Goal: Information Seeking & Learning: Learn about a topic

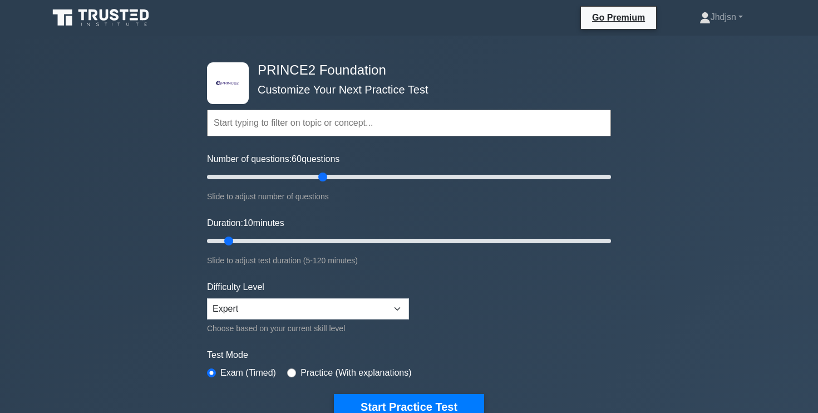
drag, startPoint x: 221, startPoint y: 176, endPoint x: 323, endPoint y: 185, distance: 101.6
type input "60"
click at [323, 184] on input "Number of questions: 60 questions" at bounding box center [409, 176] width 404 height 13
drag, startPoint x: 230, startPoint y: 244, endPoint x: 401, endPoint y: 256, distance: 170.7
type input "60"
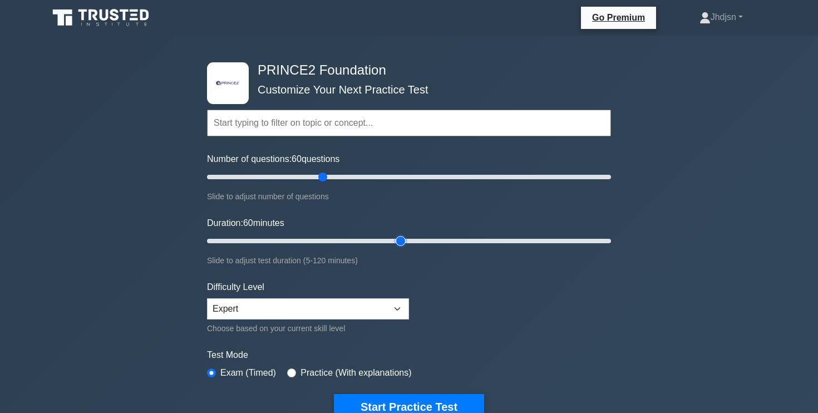
click at [401, 248] on input "Duration: 60 minutes" at bounding box center [409, 240] width 404 height 13
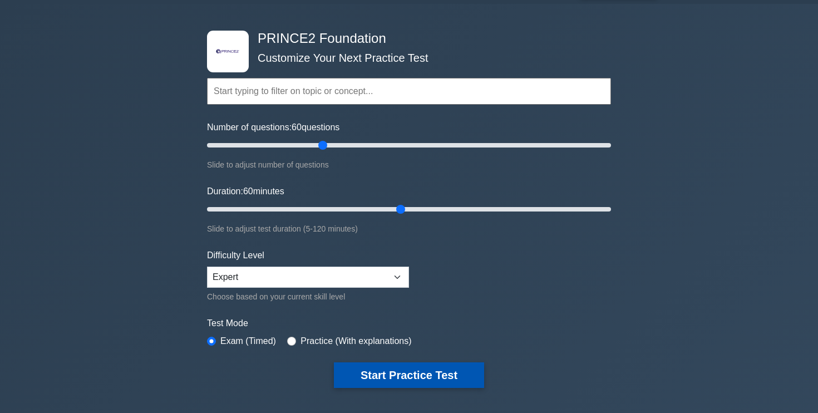
click at [446, 369] on button "Start Practice Test" at bounding box center [409, 375] width 150 height 26
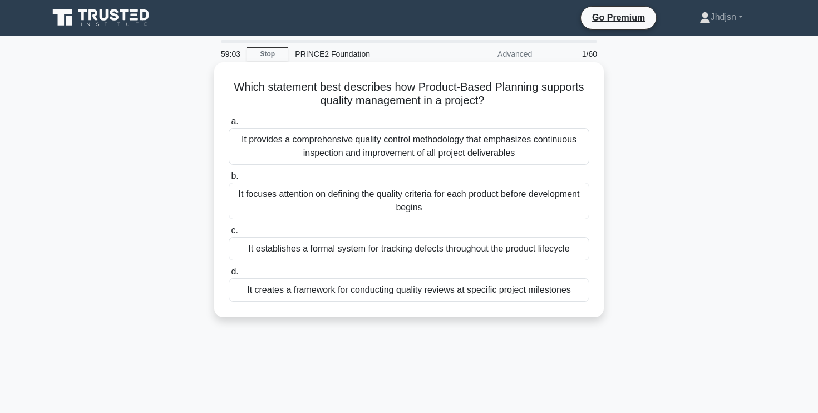
click at [515, 207] on div "It focuses attention on defining the quality criteria for each product before d…" at bounding box center [409, 200] width 361 height 37
click at [229, 180] on input "b. It focuses attention on defining the quality criteria for each product befor…" at bounding box center [229, 175] width 0 height 7
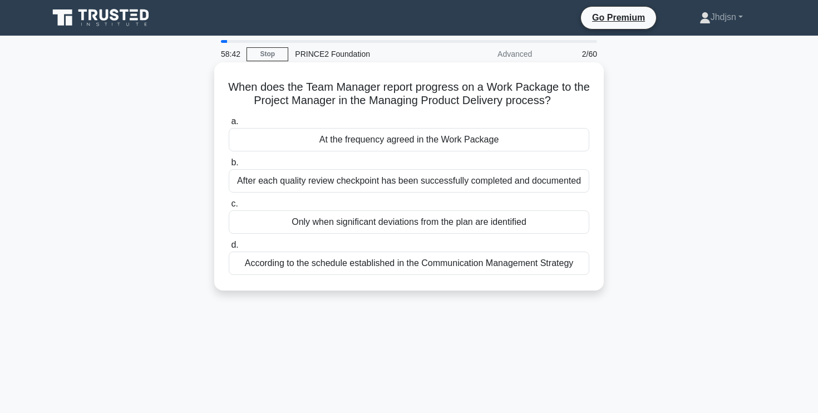
click at [502, 142] on div "At the frequency agreed in the Work Package" at bounding box center [409, 139] width 361 height 23
click at [229, 125] on input "a. At the frequency agreed in the Work Package" at bounding box center [229, 121] width 0 height 7
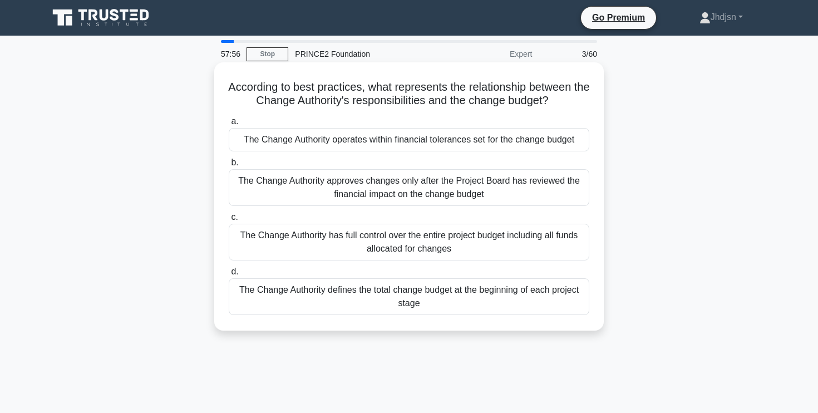
click at [491, 180] on div "The Change Authority approves changes only after the Project Board has reviewed…" at bounding box center [409, 187] width 361 height 37
click at [229, 166] on input "b. The Change Authority approves changes only after the Project Board has revie…" at bounding box center [229, 162] width 0 height 7
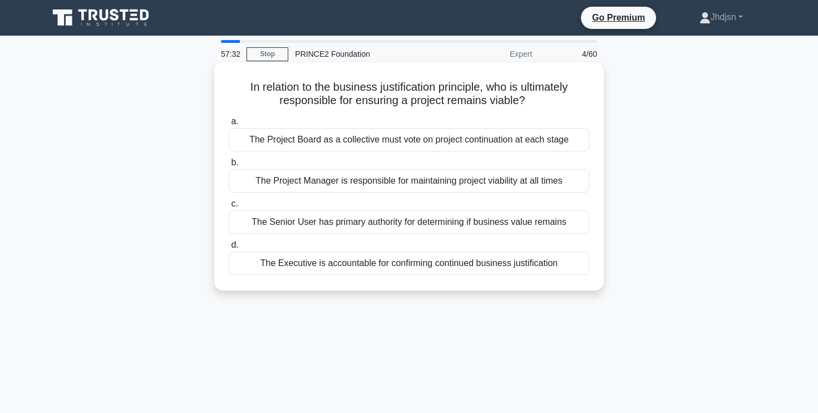
click at [536, 268] on div "The Executive is accountable for confirming continued business justification" at bounding box center [409, 262] width 361 height 23
click at [229, 249] on input "d. The Executive is accountable for confirming continued business justification" at bounding box center [229, 244] width 0 height 7
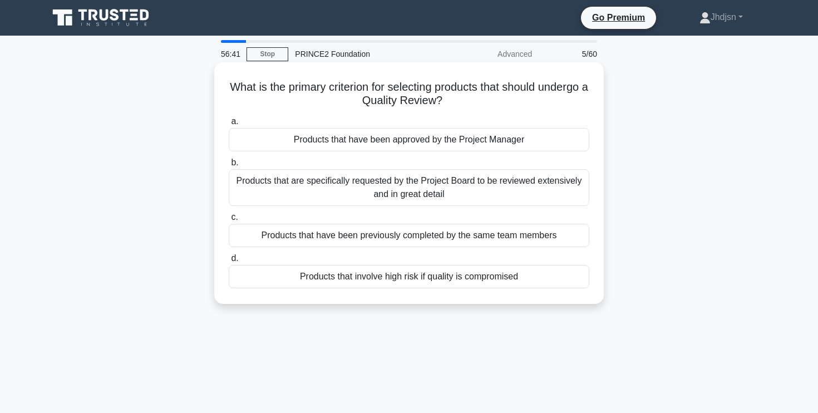
click at [439, 279] on div "Products that involve high risk if quality is compromised" at bounding box center [409, 276] width 361 height 23
click at [229, 262] on input "d. Products that involve high risk if quality is compromised" at bounding box center [229, 258] width 0 height 7
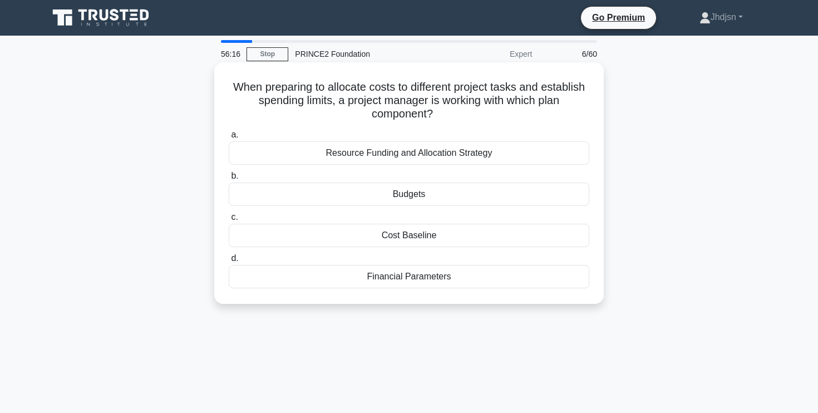
click at [428, 196] on div "Budgets" at bounding box center [409, 193] width 361 height 23
click at [229, 180] on input "b. Budgets" at bounding box center [229, 175] width 0 height 7
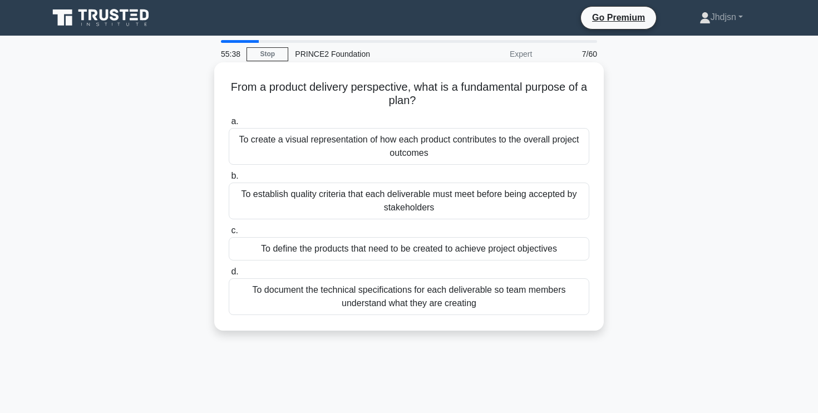
click at [554, 249] on div "To define the products that need to be created to achieve project objectives" at bounding box center [409, 248] width 361 height 23
click at [229, 234] on input "c. To define the products that need to be created to achieve project objectives" at bounding box center [229, 230] width 0 height 7
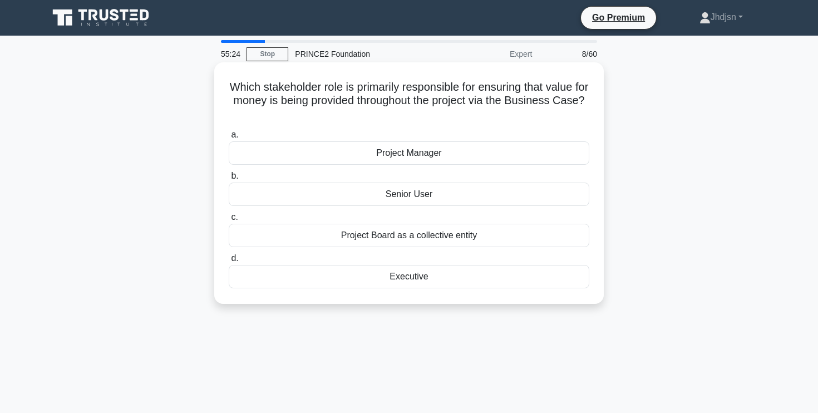
click at [446, 281] on div "Executive" at bounding box center [409, 276] width 361 height 23
click at [229, 262] on input "d. Executive" at bounding box center [229, 258] width 0 height 7
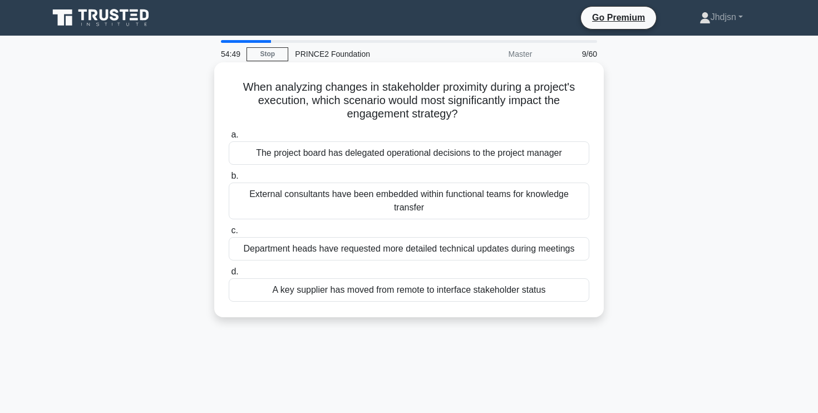
click at [437, 211] on div "External consultants have been embedded within functional teams for knowledge t…" at bounding box center [409, 200] width 361 height 37
click at [229, 180] on input "b. External consultants have been embedded within functional teams for knowledg…" at bounding box center [229, 175] width 0 height 7
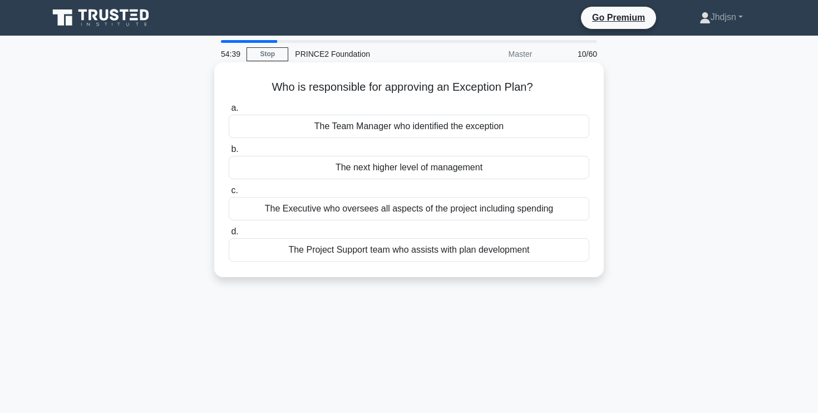
click at [458, 211] on div "The Executive who oversees all aspects of the project including spending" at bounding box center [409, 208] width 361 height 23
click at [229, 194] on input "c. The Executive who oversees all aspects of the project including spending" at bounding box center [229, 190] width 0 height 7
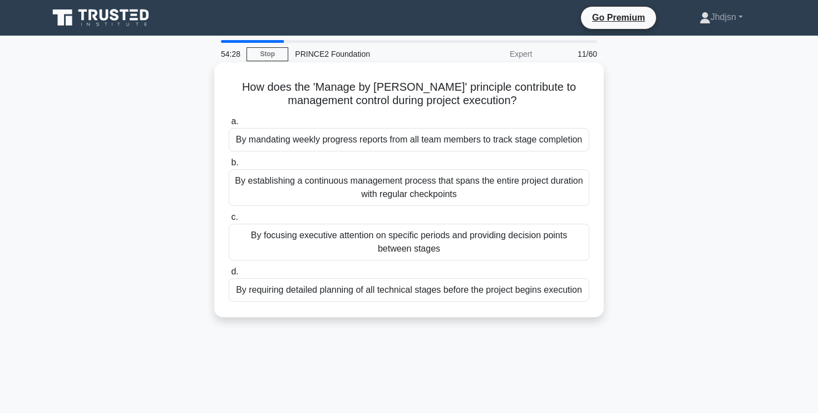
click at [471, 194] on div "By establishing a continuous management process that spans the entire project d…" at bounding box center [409, 187] width 361 height 37
click at [229, 166] on input "b. By establishing a continuous management process that spans the entire projec…" at bounding box center [229, 162] width 0 height 7
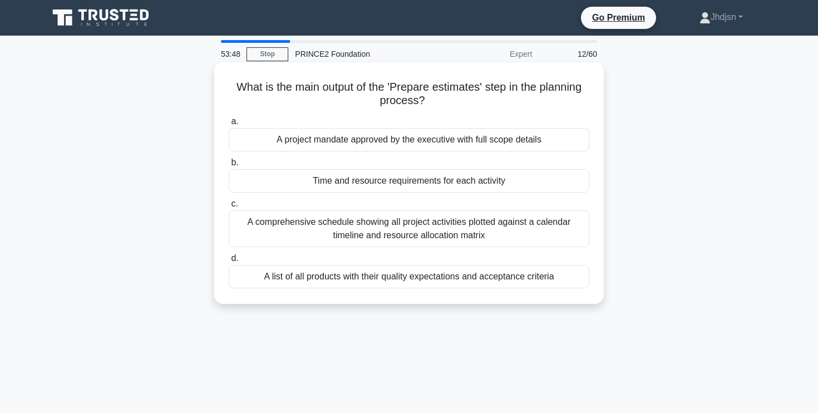
click at [525, 184] on div "Time and resource requirements for each activity" at bounding box center [409, 180] width 361 height 23
click at [229, 166] on input "b. Time and resource requirements for each activity" at bounding box center [229, 162] width 0 height 7
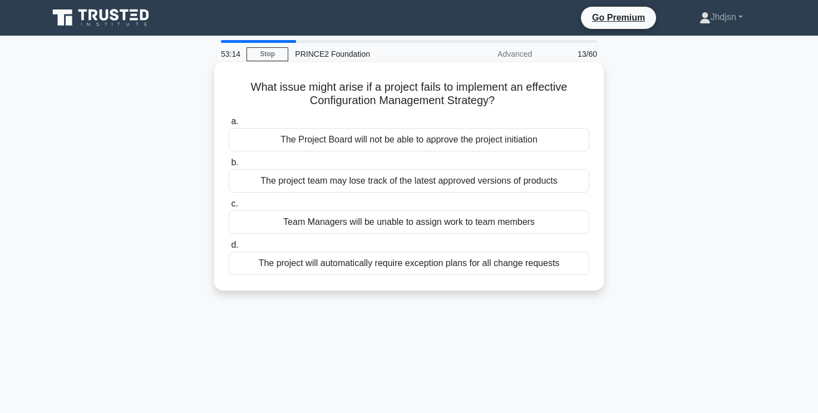
click at [478, 267] on div "The project will automatically require exception plans for all change requests" at bounding box center [409, 262] width 361 height 23
click at [229, 249] on input "d. The project will automatically require exception plans for all change reques…" at bounding box center [229, 244] width 0 height 7
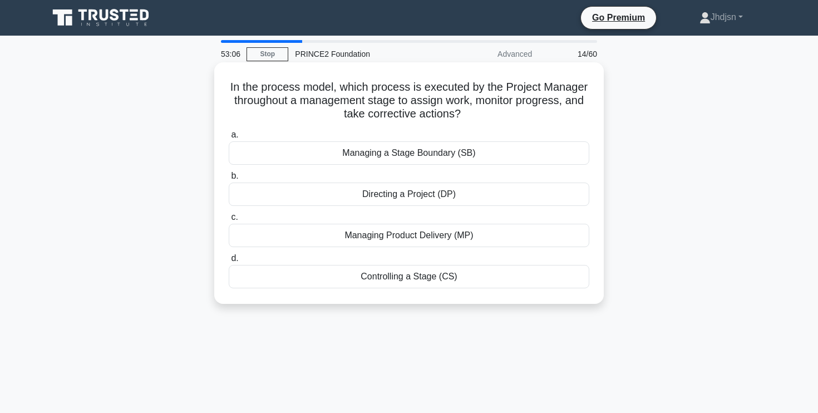
click at [418, 278] on div "Controlling a Stage (CS)" at bounding box center [409, 276] width 361 height 23
click at [229, 262] on input "d. Controlling a Stage (CS)" at bounding box center [229, 258] width 0 height 7
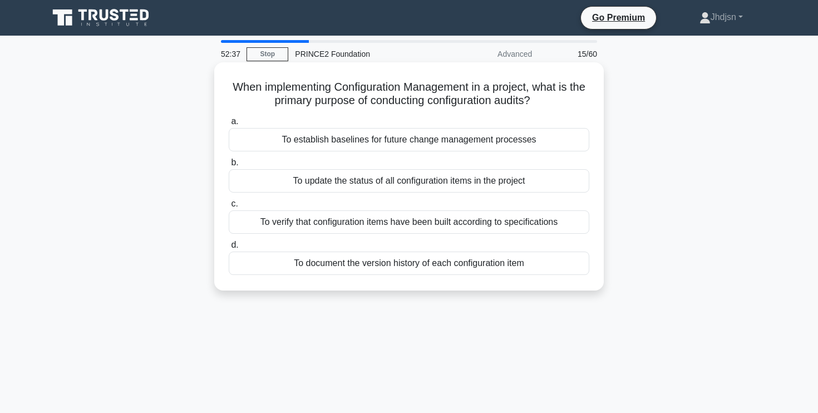
click at [436, 225] on div "To verify that configuration items have been built according to specifications" at bounding box center [409, 221] width 361 height 23
click at [229, 208] on input "c. To verify that configuration items have been built according to specificatio…" at bounding box center [229, 203] width 0 height 7
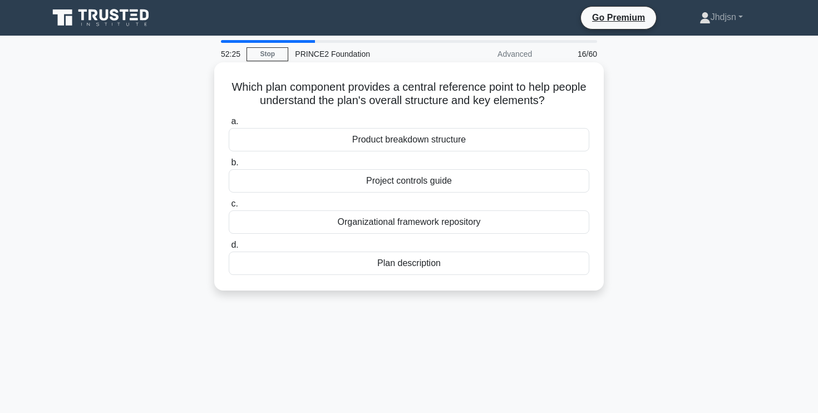
click at [448, 142] on div "Product breakdown structure" at bounding box center [409, 139] width 361 height 23
click at [229, 125] on input "a. Product breakdown structure" at bounding box center [229, 121] width 0 height 7
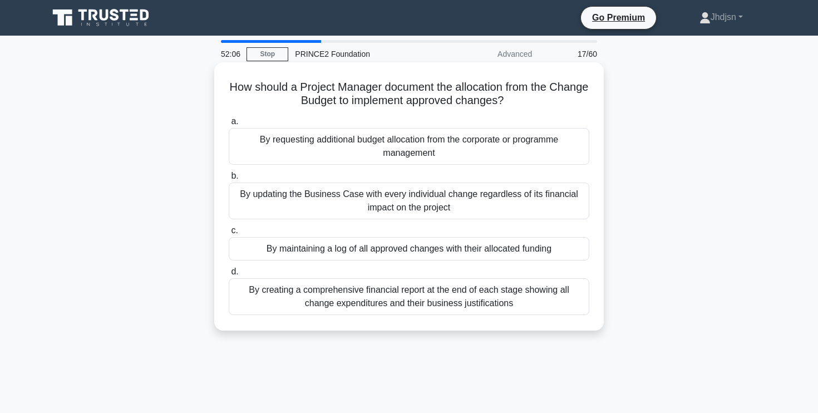
click at [454, 203] on div "By updating the Business Case with every individual change regardless of its fi…" at bounding box center [409, 200] width 361 height 37
click at [229, 180] on input "b. By updating the Business Case with every individual change regardless of its…" at bounding box center [229, 175] width 0 height 7
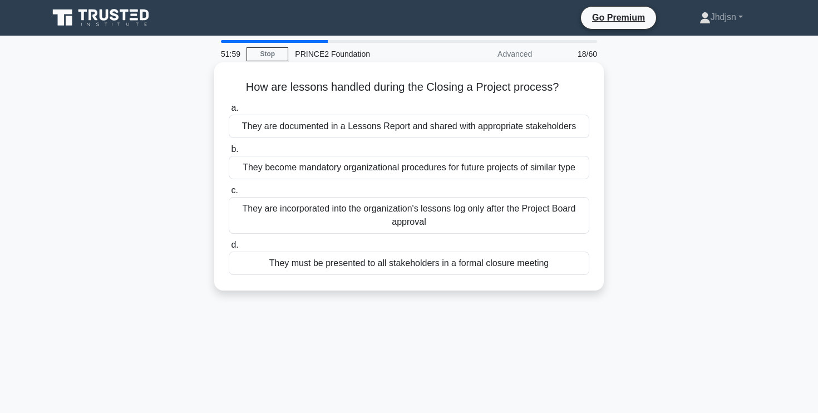
click at [490, 126] on div "They are documented in a Lessons Report and shared with appropriate stakeholders" at bounding box center [409, 126] width 361 height 23
click at [229, 112] on input "a. They are documented in a Lessons Report and shared with appropriate stakehol…" at bounding box center [229, 108] width 0 height 7
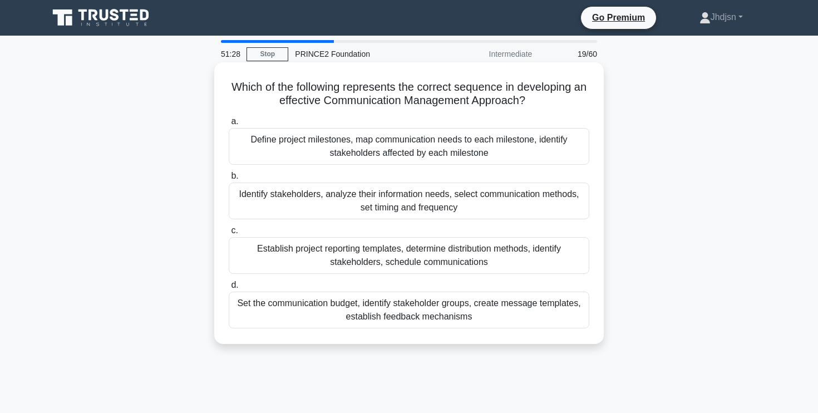
click at [455, 199] on div "Identify stakeholders, analyze their information needs, select communication me…" at bounding box center [409, 200] width 361 height 37
click at [229, 180] on input "b. Identify stakeholders, analyze their information needs, select communication…" at bounding box center [229, 175] width 0 height 7
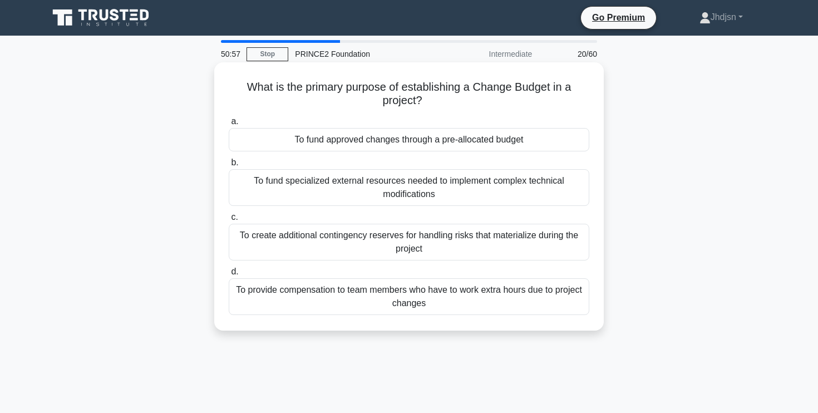
click at [532, 246] on div "To create additional contingency reserves for handling risks that materialize d…" at bounding box center [409, 242] width 361 height 37
click at [229, 221] on input "c. To create additional contingency reserves for handling risks that materializ…" at bounding box center [229, 217] width 0 height 7
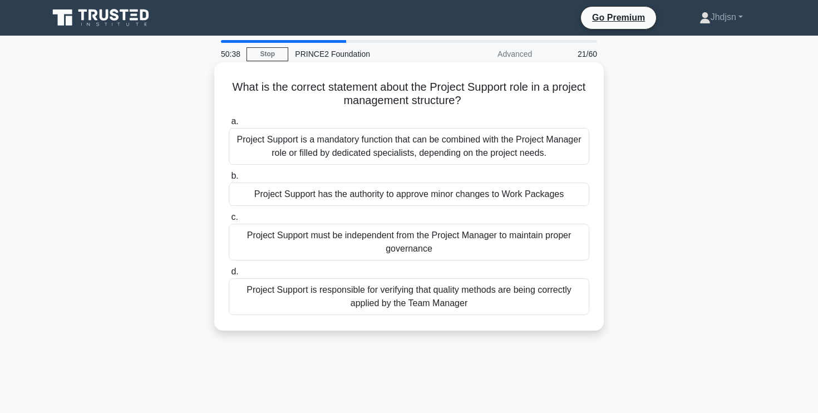
click at [509, 149] on div "Project Support is a mandatory function that can be combined with the Project M…" at bounding box center [409, 146] width 361 height 37
click at [229, 125] on input "a. Project Support is a mandatory function that can be combined with the Projec…" at bounding box center [229, 121] width 0 height 7
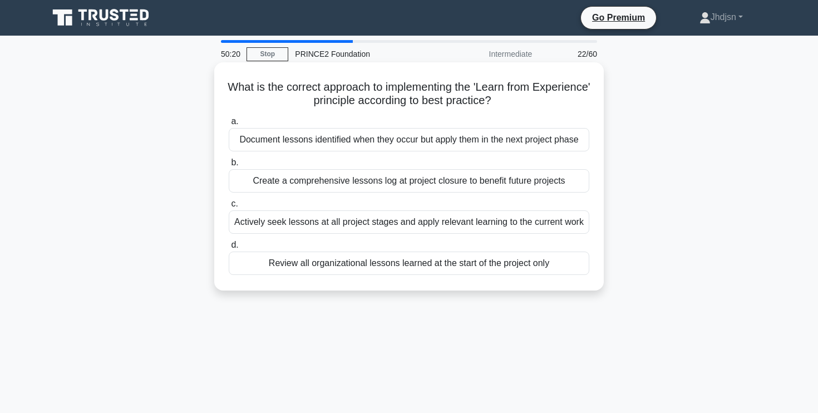
click at [525, 220] on div "Actively seek lessons at all project stages and apply relevant learning to the …" at bounding box center [409, 221] width 361 height 23
click at [229, 208] on input "c. Actively seek lessons at all project stages and apply relevant learning to t…" at bounding box center [229, 203] width 0 height 7
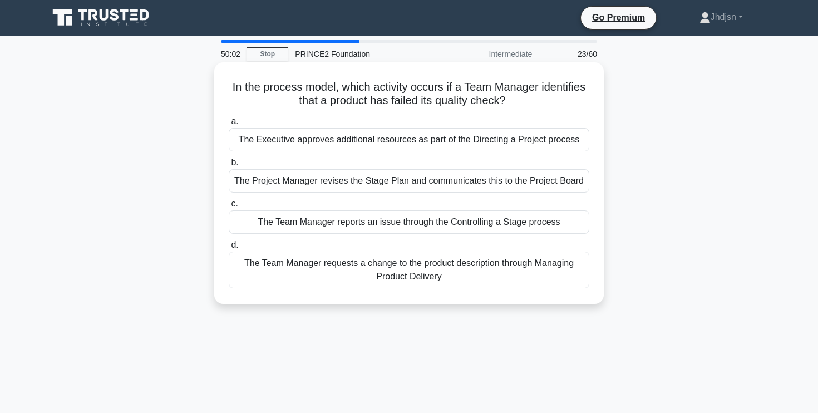
click at [537, 220] on div "The Team Manager reports an issue through the Controlling a Stage process" at bounding box center [409, 221] width 361 height 23
click at [229, 208] on input "c. The Team Manager reports an issue through the Controlling a Stage process" at bounding box center [229, 203] width 0 height 7
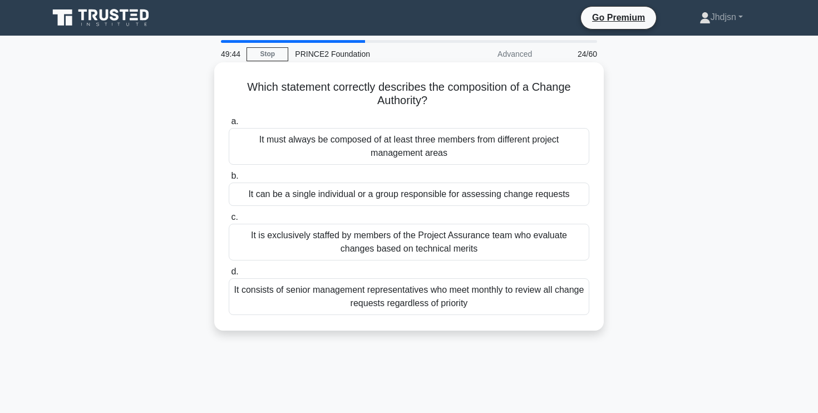
click at [498, 200] on div "It can be a single individual or a group responsible for assessing change reque…" at bounding box center [409, 193] width 361 height 23
click at [229, 180] on input "b. It can be a single individual or a group responsible for assessing change re…" at bounding box center [229, 175] width 0 height 7
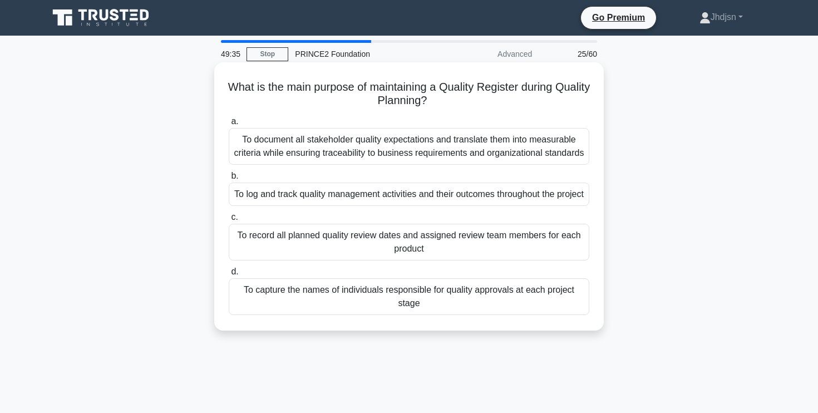
click at [485, 200] on div "To log and track quality management activities and their outcomes throughout th…" at bounding box center [409, 193] width 361 height 23
click at [229, 180] on input "b. To log and track quality management activities and their outcomes throughout…" at bounding box center [229, 175] width 0 height 7
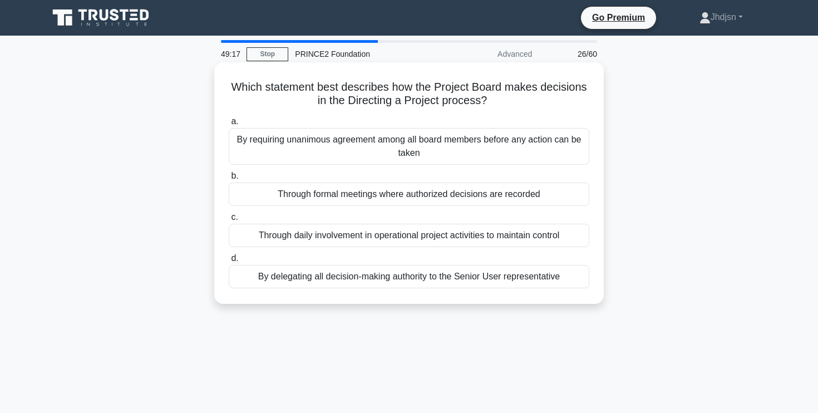
click at [510, 188] on div "Through formal meetings where authorized decisions are recorded" at bounding box center [409, 193] width 361 height 23
click at [229, 180] on input "b. Through formal meetings where authorized decisions are recorded" at bounding box center [229, 175] width 0 height 7
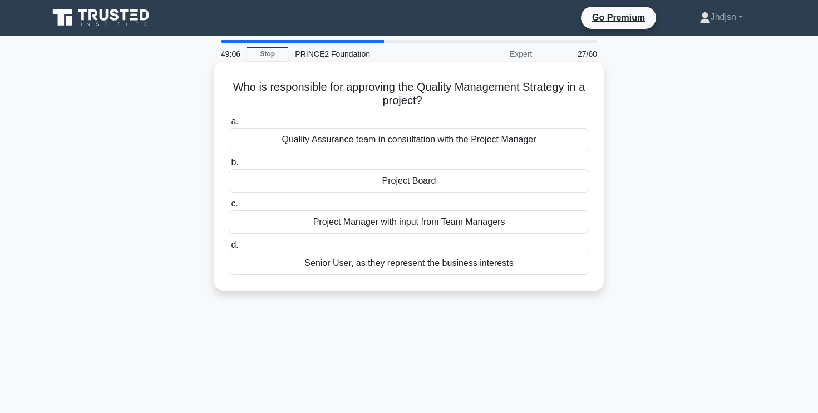
click at [443, 180] on div "Project Board" at bounding box center [409, 180] width 361 height 23
click at [229, 166] on input "b. Project Board" at bounding box center [229, 162] width 0 height 7
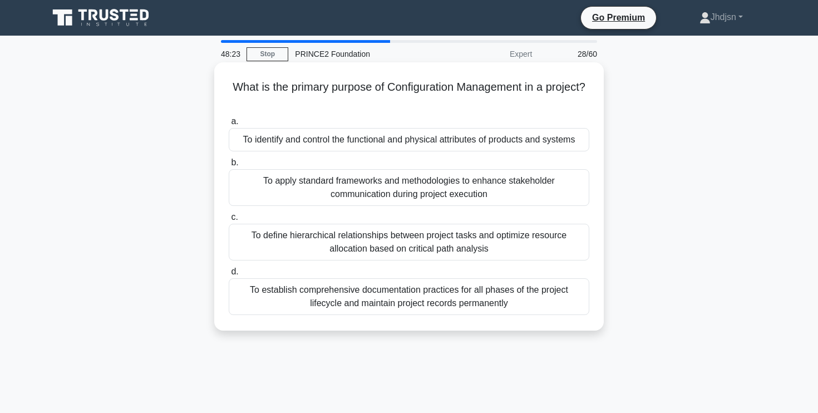
click at [451, 146] on div "To identify and control the functional and physical attributes of products and …" at bounding box center [409, 139] width 361 height 23
click at [229, 125] on input "a. To identify and control the functional and physical attributes of products a…" at bounding box center [229, 121] width 0 height 7
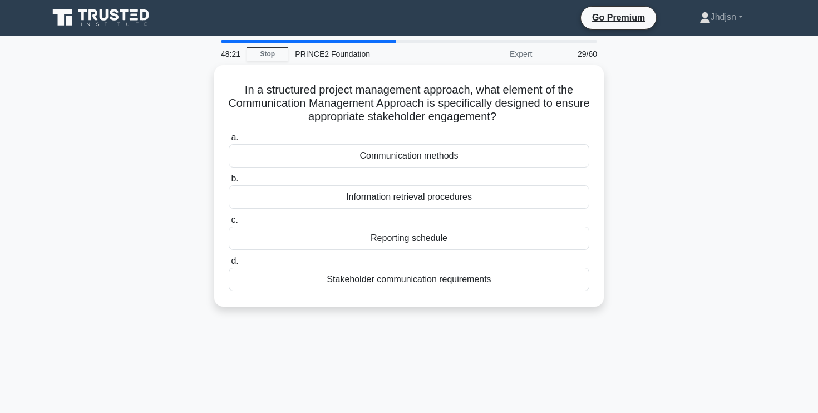
click at [702, 130] on div "In a structured project management approach, what element of the Communication …" at bounding box center [409, 192] width 734 height 255
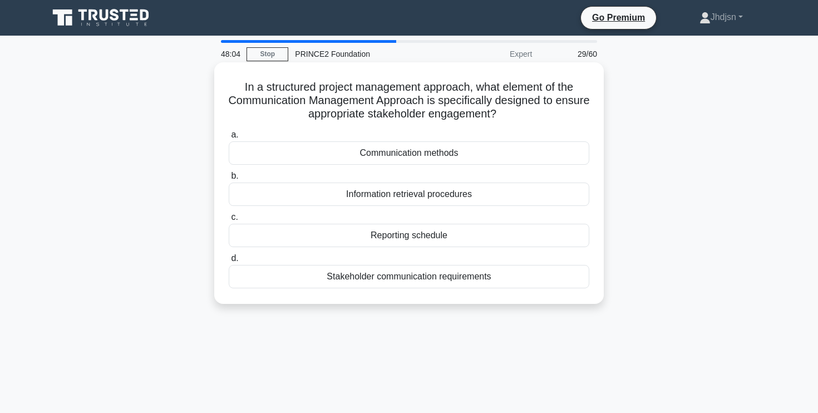
click at [422, 278] on div "Stakeholder communication requirements" at bounding box center [409, 276] width 361 height 23
click at [229, 262] on input "d. Stakeholder communication requirements" at bounding box center [229, 258] width 0 height 7
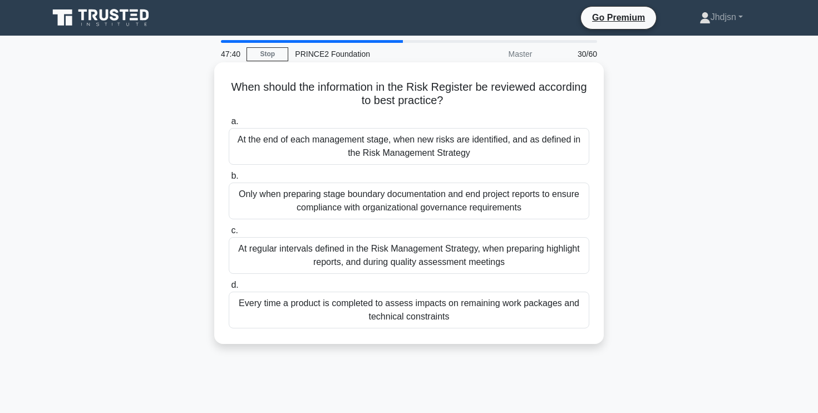
click at [482, 261] on div "At regular intervals defined in the Risk Management Strategy, when preparing hi…" at bounding box center [409, 255] width 361 height 37
click at [229, 234] on input "c. At regular intervals defined in the Risk Management Strategy, when preparing…" at bounding box center [229, 230] width 0 height 7
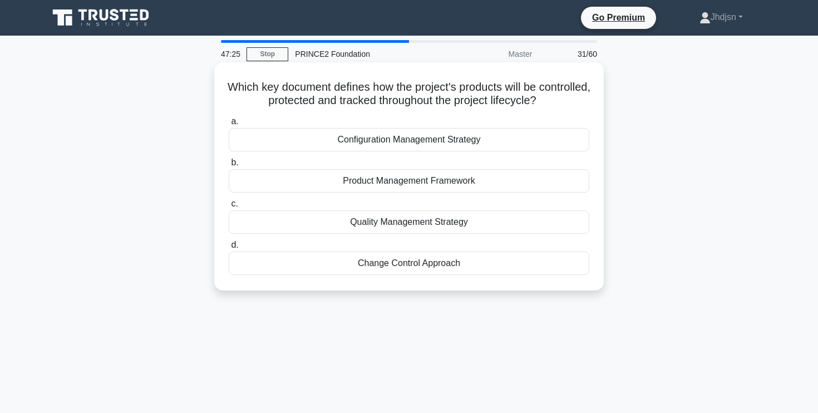
click at [436, 180] on div "Product Management Framework" at bounding box center [409, 180] width 361 height 23
click at [229, 166] on input "b. Product Management Framework" at bounding box center [229, 162] width 0 height 7
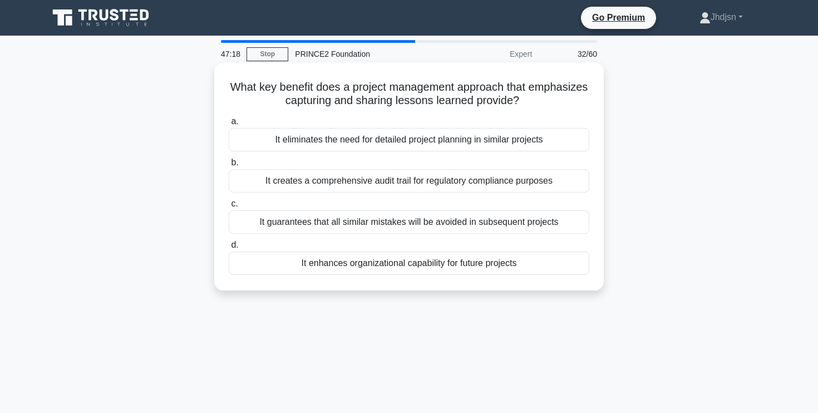
click at [534, 229] on div "It guarantees that all similar mistakes will be avoided in subsequent projects" at bounding box center [409, 221] width 361 height 23
click at [229, 208] on input "c. It guarantees that all similar mistakes will be avoided in subsequent projec…" at bounding box center [229, 203] width 0 height 7
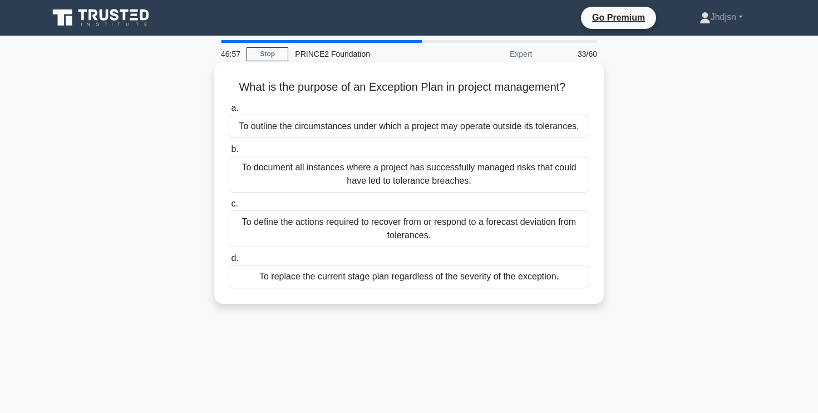
click at [437, 228] on div "To define the actions required to recover from or respond to a forecast deviati…" at bounding box center [409, 228] width 361 height 37
click at [229, 208] on input "c. To define the actions required to recover from or respond to a forecast devi…" at bounding box center [229, 203] width 0 height 7
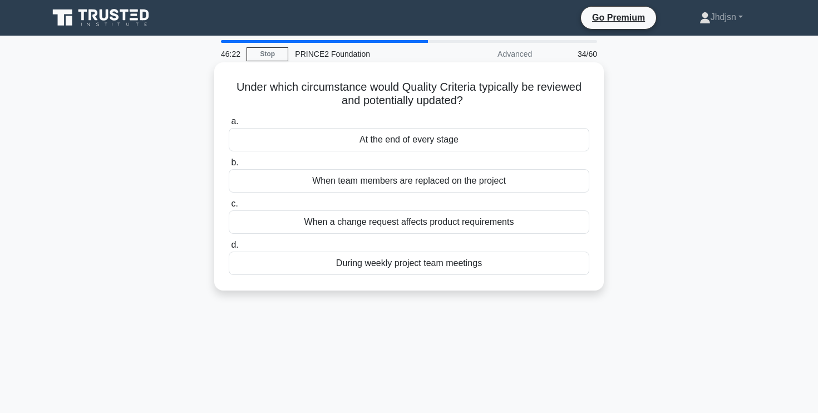
click at [428, 226] on div "When a change request affects product requirements" at bounding box center [409, 221] width 361 height 23
click at [229, 208] on input "c. When a change request affects product requirements" at bounding box center [229, 203] width 0 height 7
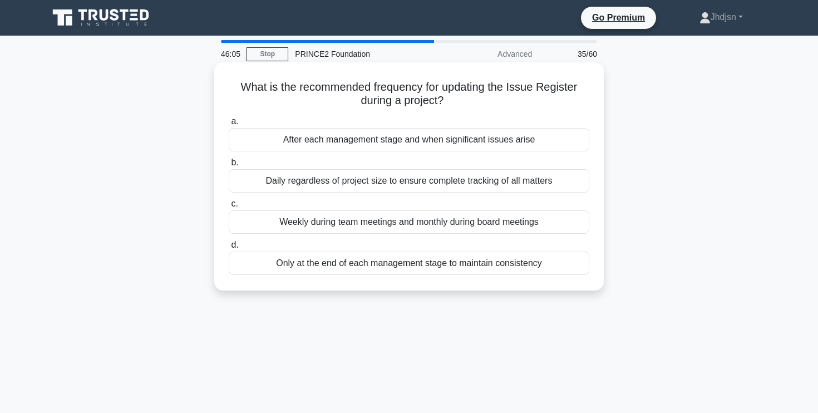
click at [467, 143] on div "After each management stage and when significant issues arise" at bounding box center [409, 139] width 361 height 23
click at [229, 125] on input "a. After each management stage and when significant issues arise" at bounding box center [229, 121] width 0 height 7
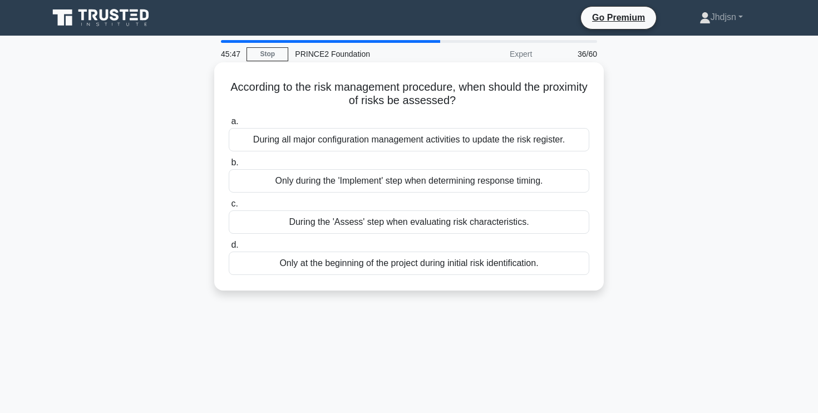
click at [489, 142] on div "During all major configuration management activities to update the risk registe…" at bounding box center [409, 139] width 361 height 23
click at [229, 125] on input "a. During all major configuration management activities to update the risk regi…" at bounding box center [229, 121] width 0 height 7
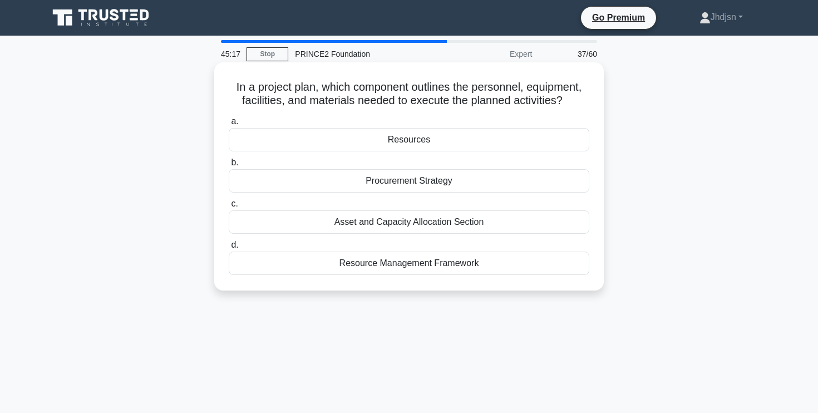
click at [430, 142] on div "Resources" at bounding box center [409, 139] width 361 height 23
click at [229, 125] on input "a. Resources" at bounding box center [229, 121] width 0 height 7
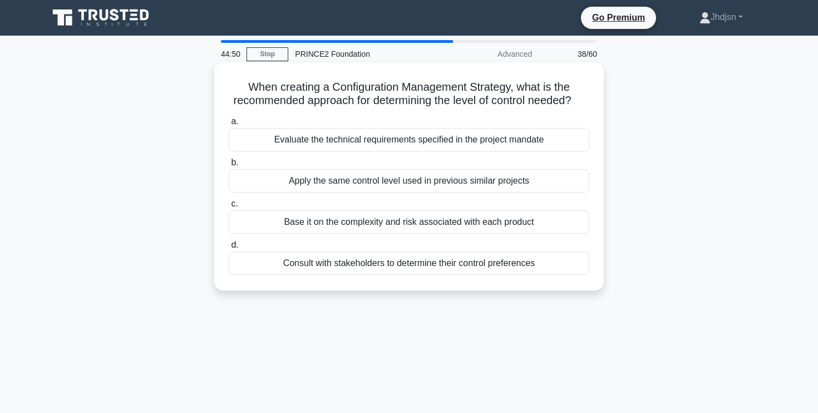
click at [448, 264] on div "Consult with stakeholders to determine their control preferences" at bounding box center [409, 262] width 361 height 23
click at [229, 249] on input "d. Consult with stakeholders to determine their control preferences" at bounding box center [229, 244] width 0 height 7
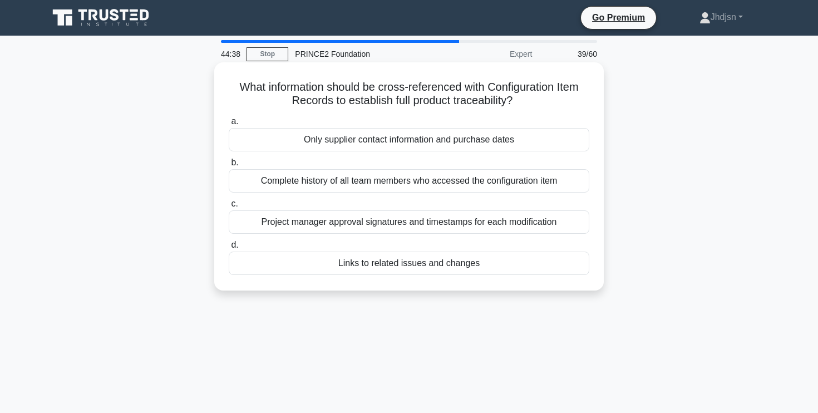
click at [497, 267] on div "Links to related issues and changes" at bounding box center [409, 262] width 361 height 23
click at [229, 249] on input "d. Links to related issues and changes" at bounding box center [229, 244] width 0 height 7
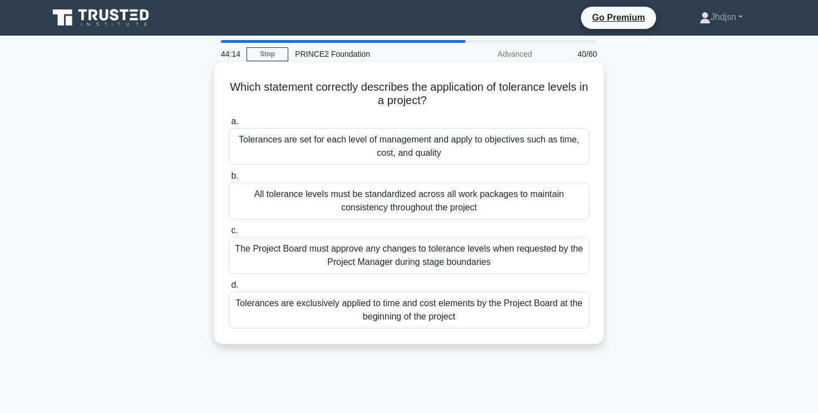
click at [465, 143] on div "Tolerances are set for each level of management and apply to objectives such as…" at bounding box center [409, 146] width 361 height 37
click at [229, 125] on input "a. Tolerances are set for each level of management and apply to objectives such…" at bounding box center [229, 121] width 0 height 7
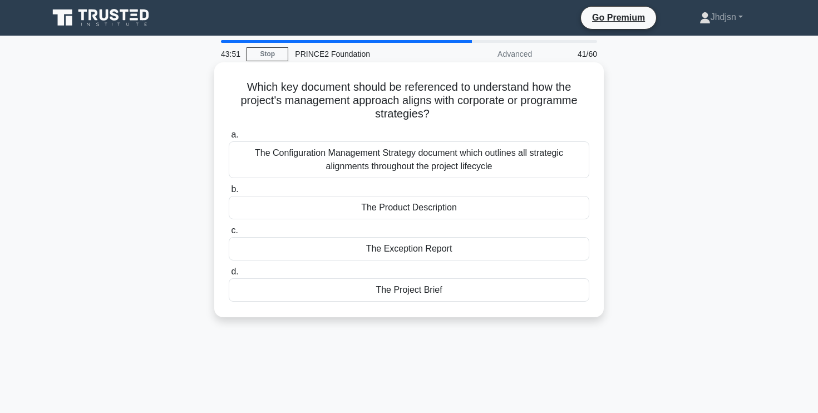
click at [469, 159] on div "The Configuration Management Strategy document which outlines all strategic ali…" at bounding box center [409, 159] width 361 height 37
click at [229, 139] on input "a. The Configuration Management Strategy document which outlines all strategic …" at bounding box center [229, 134] width 0 height 7
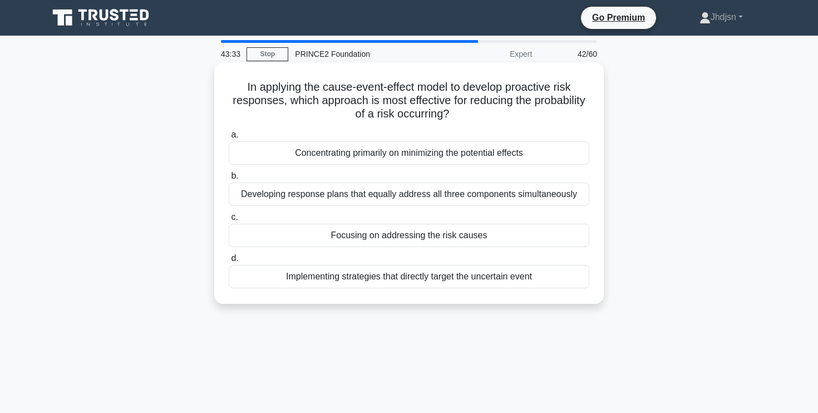
click at [505, 277] on div "Implementing strategies that directly target the uncertain event" at bounding box center [409, 276] width 361 height 23
click at [229, 262] on input "d. Implementing strategies that directly target the uncertain event" at bounding box center [229, 258] width 0 height 7
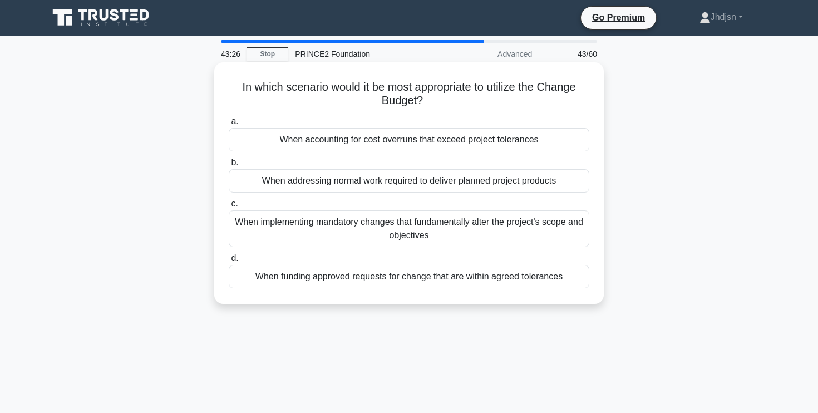
click at [546, 231] on div "When implementing mandatory changes that fundamentally alter the project's scop…" at bounding box center [409, 228] width 361 height 37
click at [229, 208] on input "c. When implementing mandatory changes that fundamentally alter the project's s…" at bounding box center [229, 203] width 0 height 7
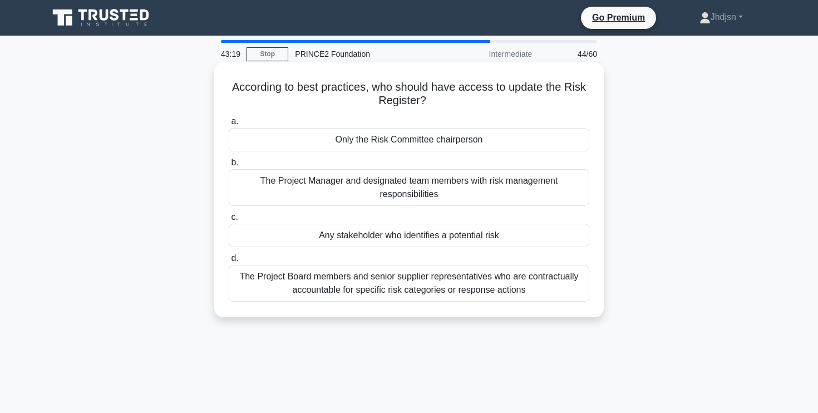
click at [496, 240] on div "Any stakeholder who identifies a potential risk" at bounding box center [409, 235] width 361 height 23
click at [229, 221] on input "c. Any stakeholder who identifies a potential risk" at bounding box center [229, 217] width 0 height 7
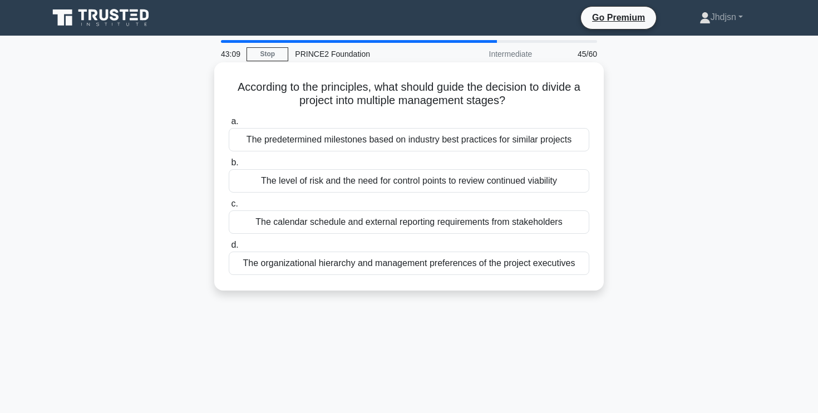
click at [458, 265] on div "The organizational hierarchy and management preferences of the project executiv…" at bounding box center [409, 262] width 361 height 23
click at [229, 249] on input "d. The organizational hierarchy and management preferences of the project execu…" at bounding box center [229, 244] width 0 height 7
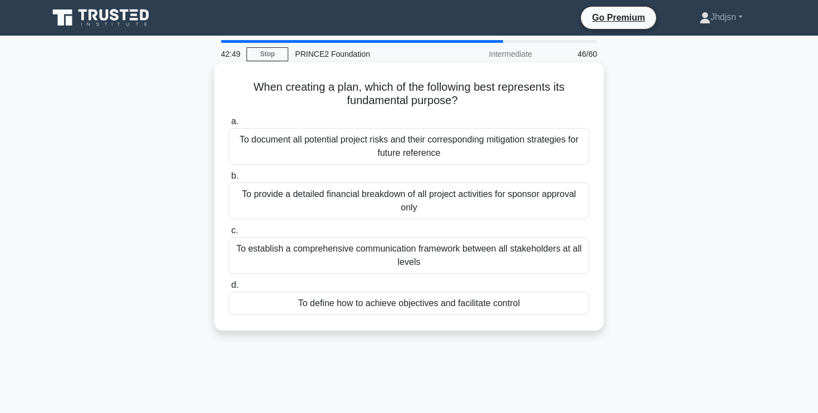
click at [444, 303] on div "To define how to achieve objectives and facilitate control" at bounding box center [409, 303] width 361 height 23
click at [229, 289] on input "d. To define how to achieve objectives and facilitate control" at bounding box center [229, 285] width 0 height 7
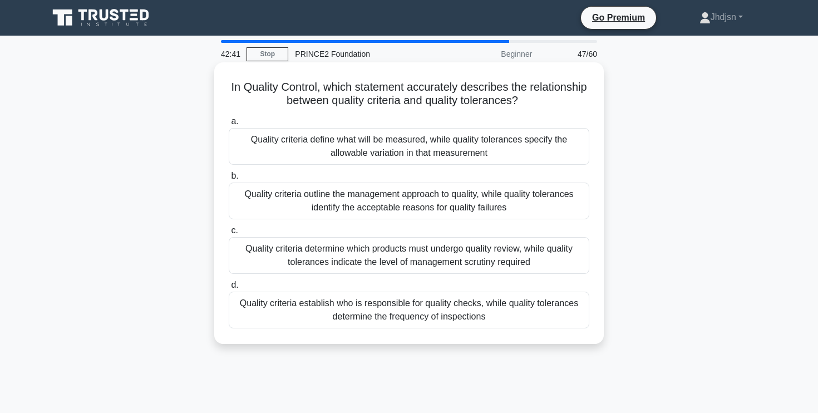
click at [486, 151] on div "Quality criteria define what will be measured, while quality tolerances specify…" at bounding box center [409, 146] width 361 height 37
click at [229, 125] on input "a. Quality criteria define what will be measured, while quality tolerances spec…" at bounding box center [229, 121] width 0 height 7
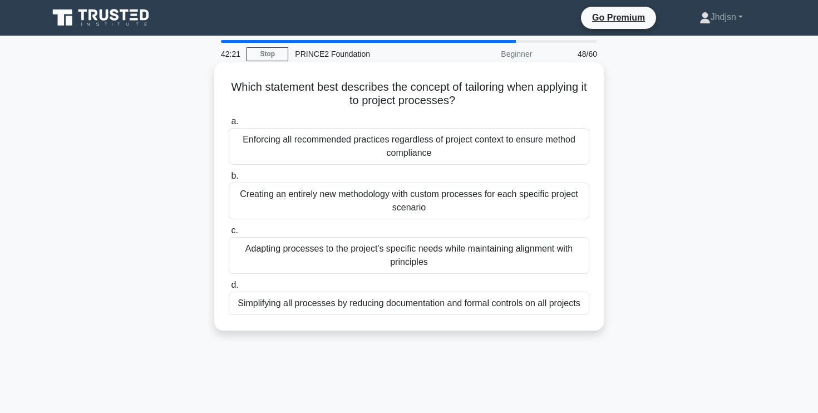
click at [459, 257] on div "Adapting processes to the project's specific needs while maintaining alignment …" at bounding box center [409, 255] width 361 height 37
click at [229, 234] on input "c. Adapting processes to the project's specific needs while maintaining alignme…" at bounding box center [229, 230] width 0 height 7
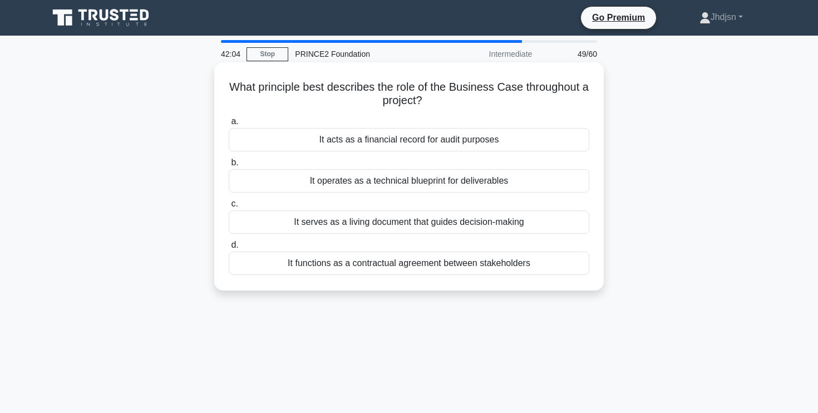
click at [527, 220] on div "It serves as a living document that guides decision-making" at bounding box center [409, 221] width 361 height 23
click at [229, 208] on input "c. It serves as a living document that guides decision-making" at bounding box center [229, 203] width 0 height 7
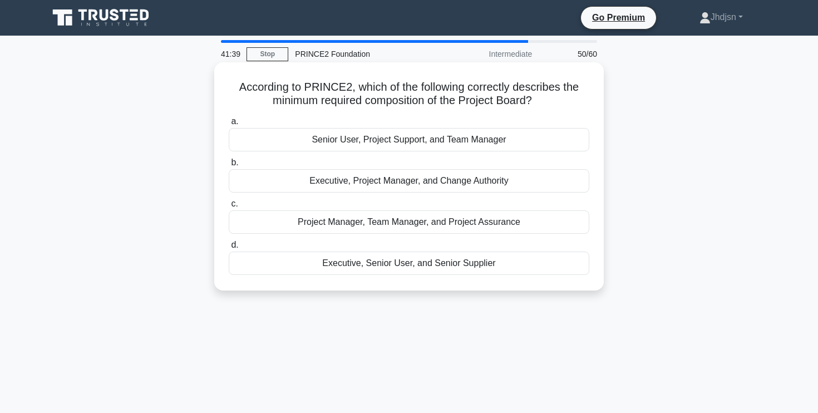
click at [441, 263] on div "Executive, Senior User, and Senior Supplier" at bounding box center [409, 262] width 361 height 23
click at [229, 249] on input "d. Executive, Senior User, and Senior Supplier" at bounding box center [229, 244] width 0 height 7
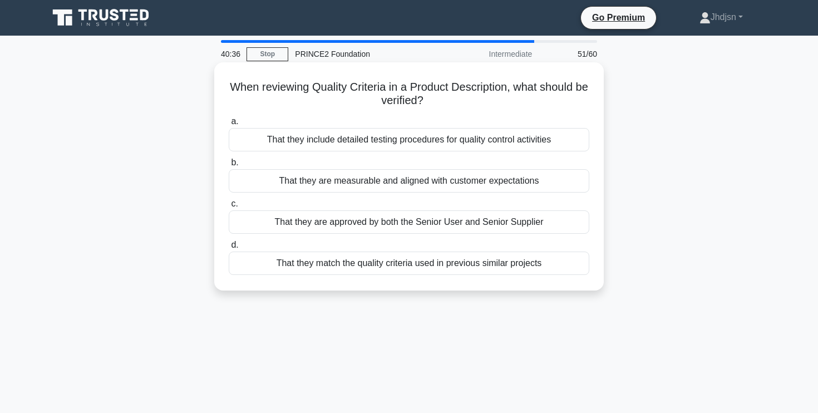
click at [479, 183] on div "That they are measurable and aligned with customer expectations" at bounding box center [409, 180] width 361 height 23
click at [229, 166] on input "b. That they are measurable and aligned with customer expectations" at bounding box center [229, 162] width 0 height 7
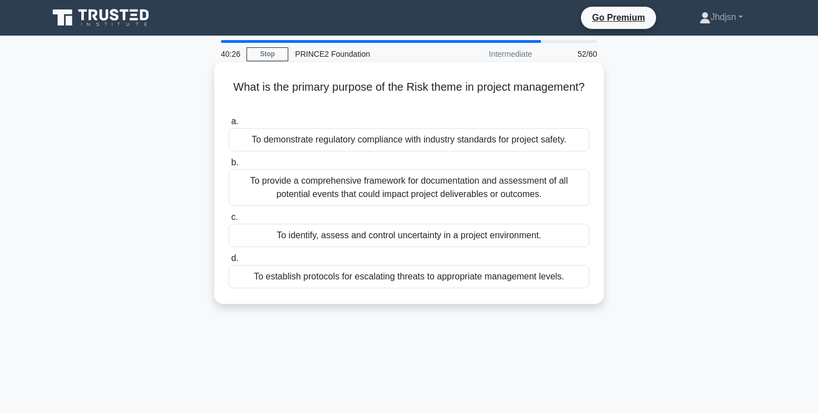
click at [506, 189] on div "To provide a comprehensive framework for documentation and assessment of all po…" at bounding box center [409, 187] width 361 height 37
click at [229, 166] on input "b. To provide a comprehensive framework for documentation and assessment of all…" at bounding box center [229, 162] width 0 height 7
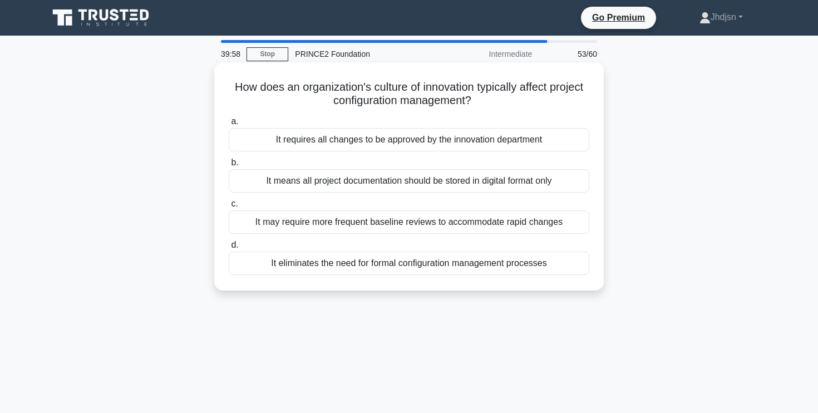
click at [505, 225] on div "It may require more frequent baseline reviews to accommodate rapid changes" at bounding box center [409, 221] width 361 height 23
click at [229, 208] on input "c. It may require more frequent baseline reviews to accommodate rapid changes" at bounding box center [229, 203] width 0 height 7
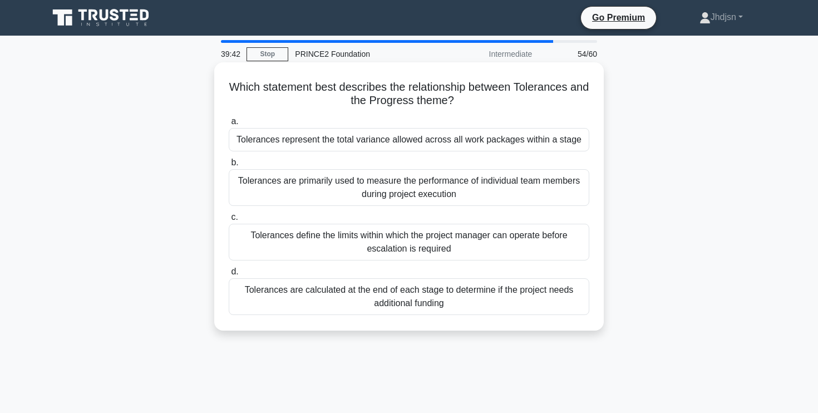
click at [551, 146] on div "Tolerances represent the total variance allowed across all work packages within…" at bounding box center [409, 139] width 361 height 23
click at [229, 125] on input "a. Tolerances represent the total variance allowed across all work packages wit…" at bounding box center [229, 121] width 0 height 7
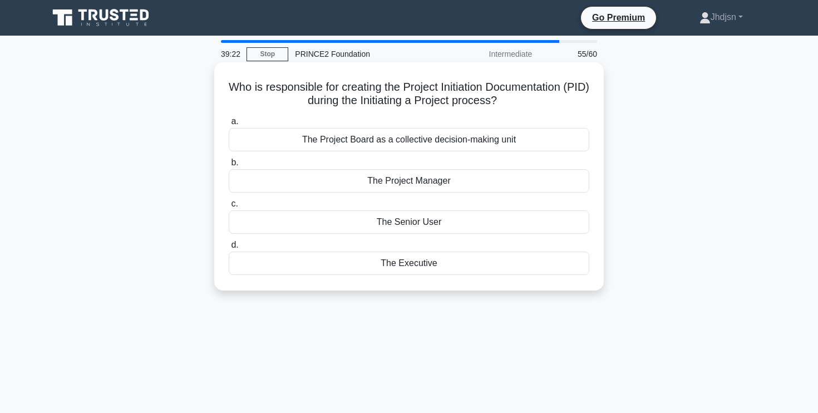
click at [426, 182] on div "The Project Manager" at bounding box center [409, 180] width 361 height 23
click at [229, 166] on input "b. The Project Manager" at bounding box center [229, 162] width 0 height 7
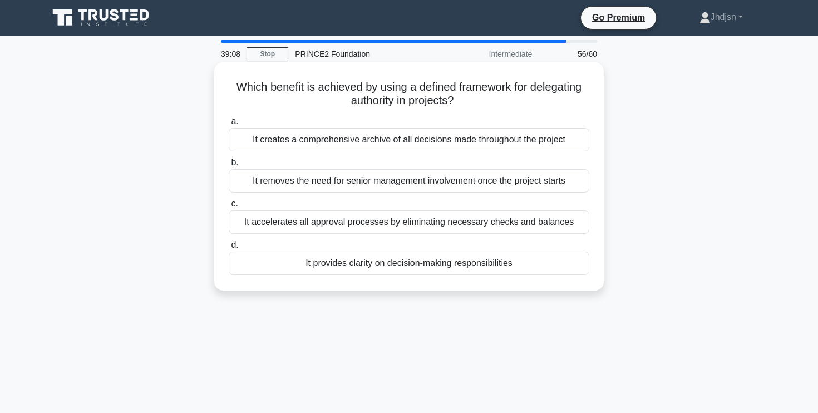
click at [523, 264] on div "It provides clarity on decision-making responsibilities" at bounding box center [409, 262] width 361 height 23
click at [229, 249] on input "d. It provides clarity on decision-making responsibilities" at bounding box center [229, 244] width 0 height 7
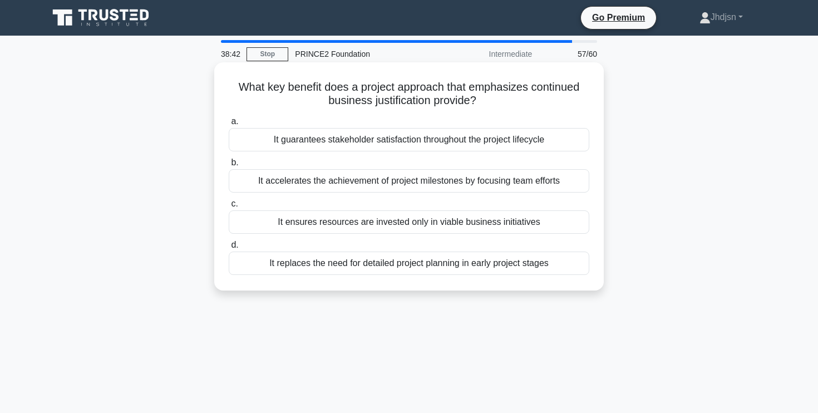
click at [506, 144] on div "It guarantees stakeholder satisfaction throughout the project lifecycle" at bounding box center [409, 139] width 361 height 23
click at [229, 125] on input "a. It guarantees stakeholder satisfaction throughout the project lifecycle" at bounding box center [229, 121] width 0 height 7
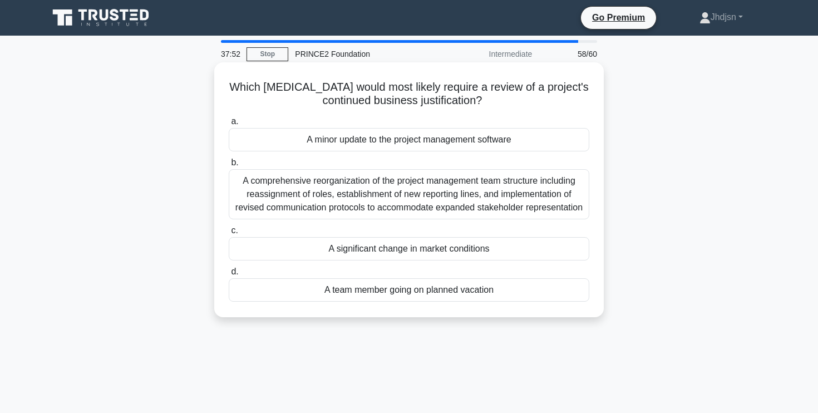
click at [468, 205] on div "A comprehensive reorganization of the project management team structure includi…" at bounding box center [409, 194] width 361 height 50
click at [229, 166] on input "b. A comprehensive reorganization of the project management team structure incl…" at bounding box center [229, 162] width 0 height 7
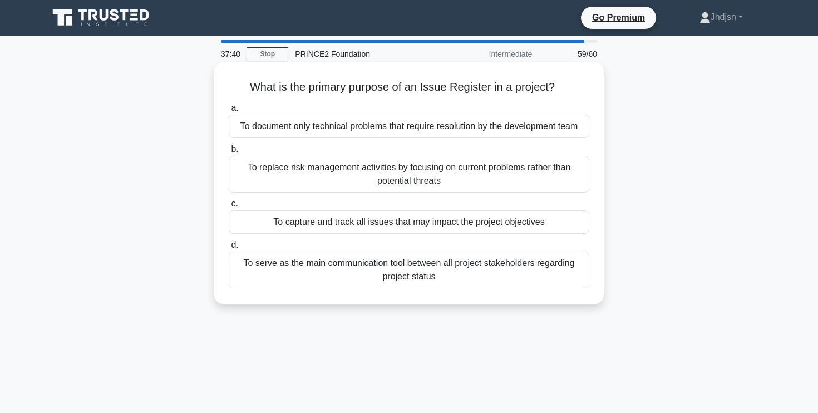
click at [519, 223] on div "To capture and track all issues that may impact the project objectives" at bounding box center [409, 221] width 361 height 23
click at [229, 208] on input "c. To capture and track all issues that may impact the project objectives" at bounding box center [229, 203] width 0 height 7
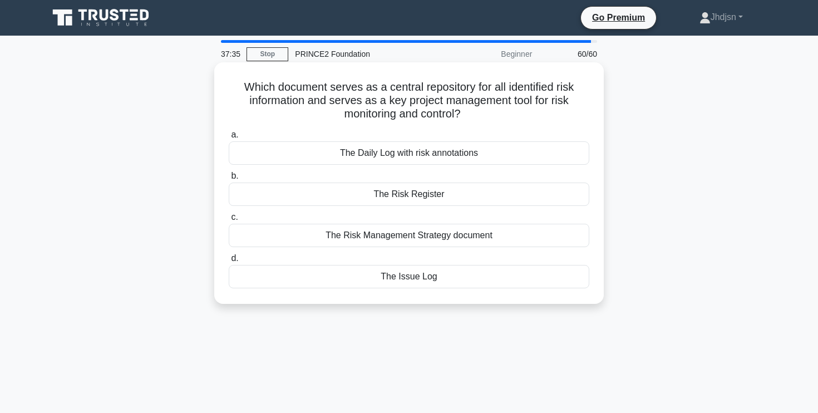
click at [496, 198] on div "The Risk Register" at bounding box center [409, 193] width 361 height 23
click at [229, 180] on input "b. The Risk Register" at bounding box center [229, 175] width 0 height 7
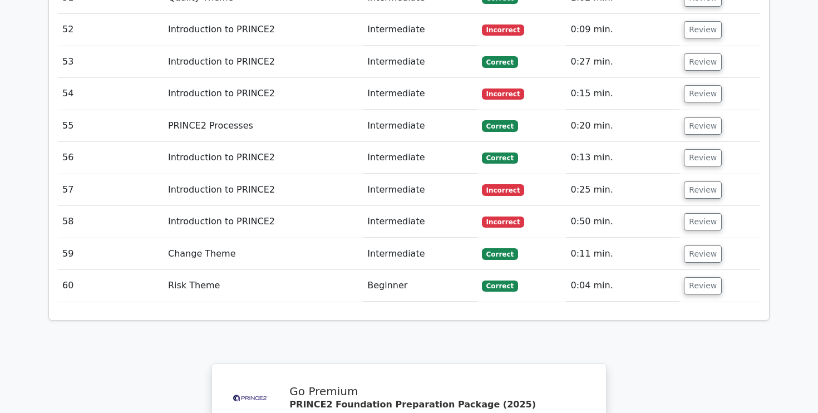
scroll to position [3221, 0]
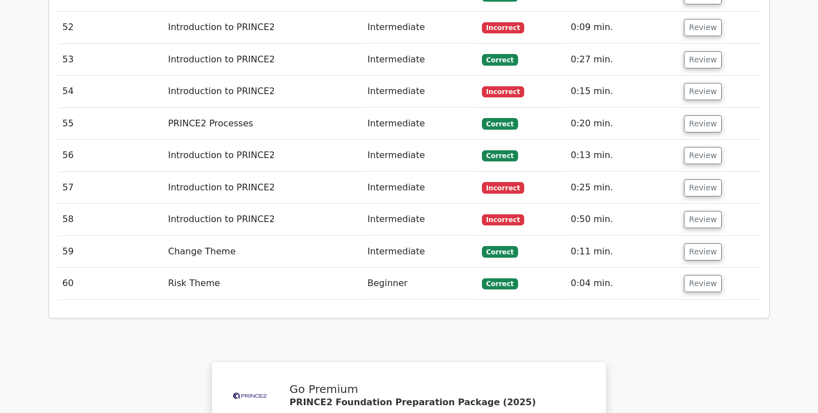
click at [352, 204] on td "Introduction to PRINCE2" at bounding box center [263, 220] width 199 height 32
click at [699, 211] on button "Review" at bounding box center [703, 219] width 38 height 17
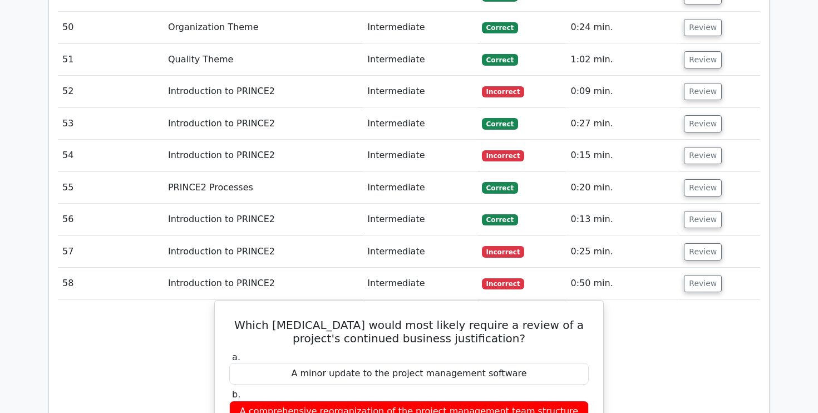
scroll to position [3154, 0]
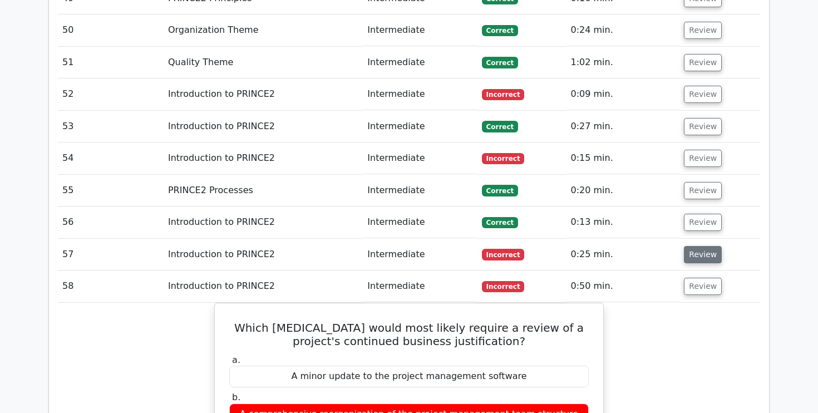
click at [706, 246] on button "Review" at bounding box center [703, 254] width 38 height 17
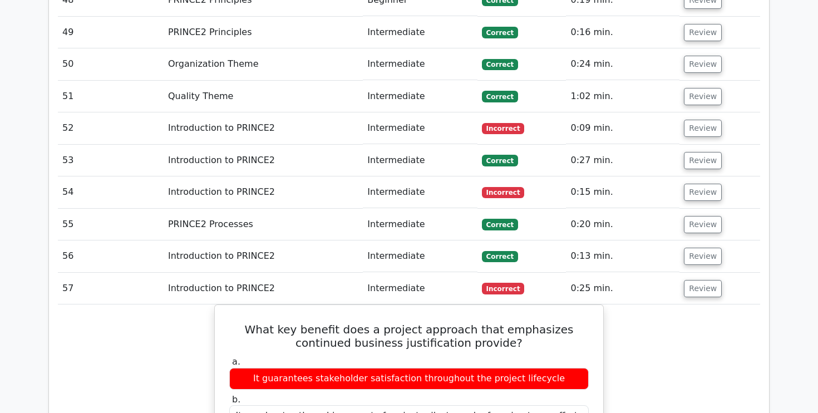
scroll to position [3119, 0]
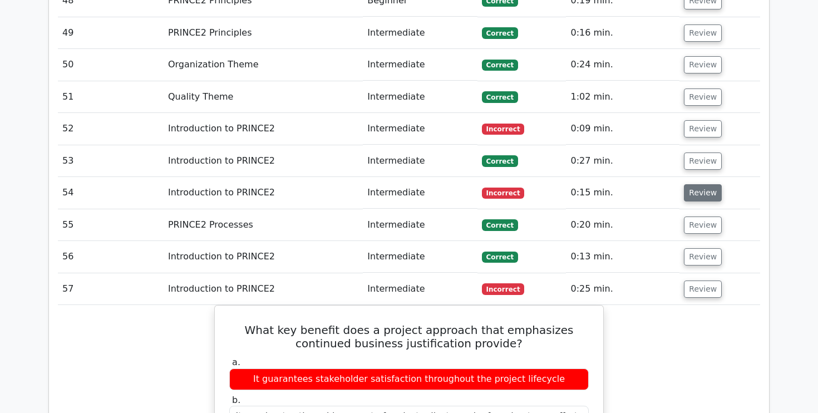
click at [694, 184] on button "Review" at bounding box center [703, 192] width 38 height 17
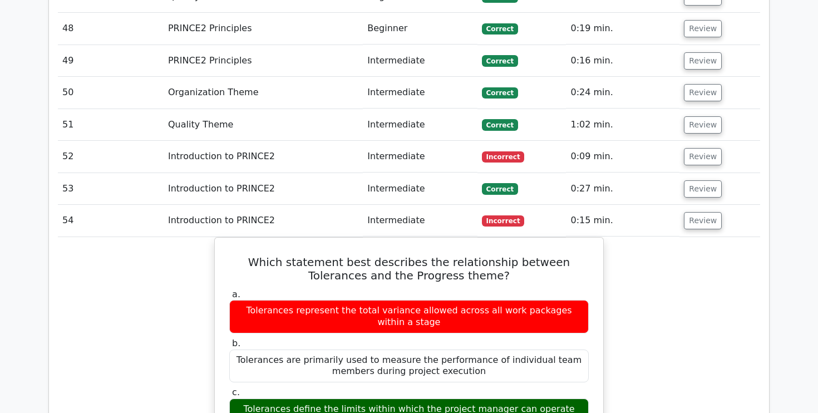
scroll to position [3067, 0]
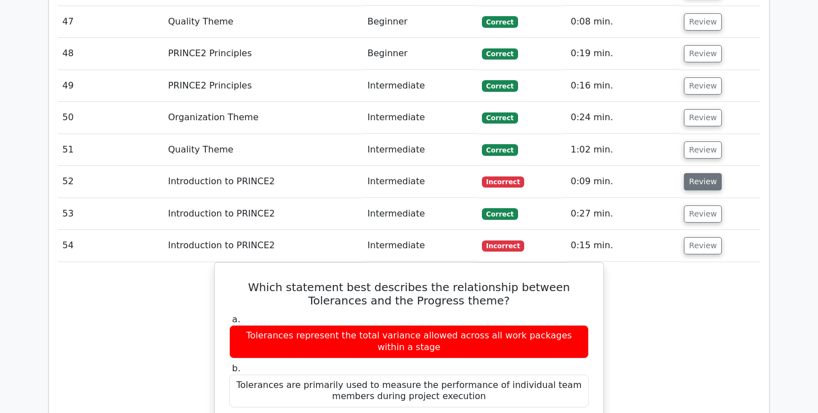
click at [702, 173] on button "Review" at bounding box center [703, 181] width 38 height 17
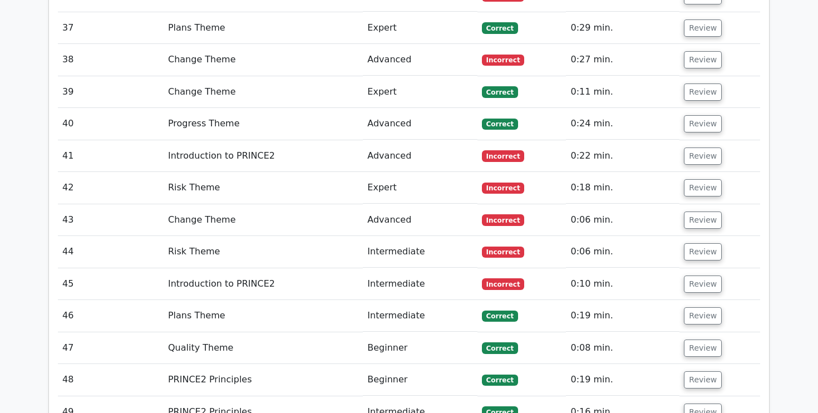
scroll to position [2737, 0]
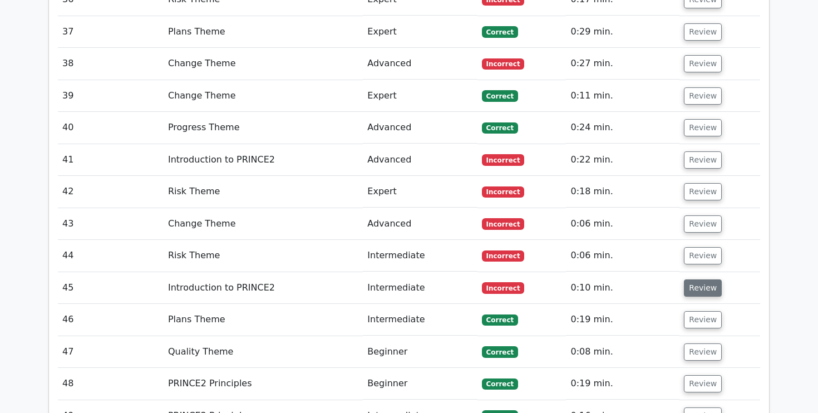
click at [706, 279] on button "Review" at bounding box center [703, 287] width 38 height 17
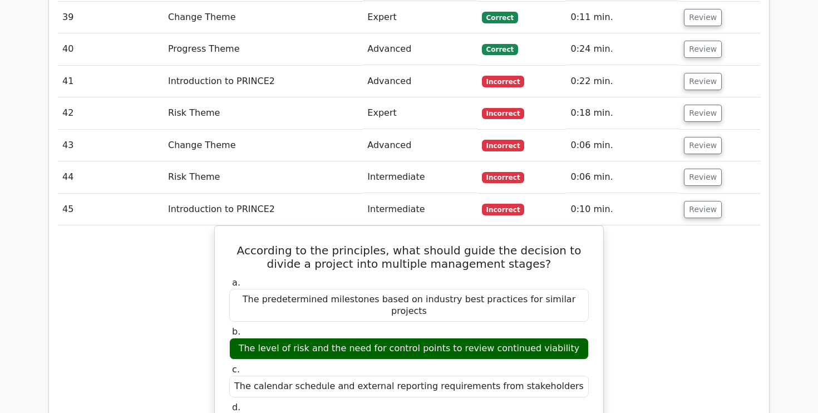
scroll to position [2812, 0]
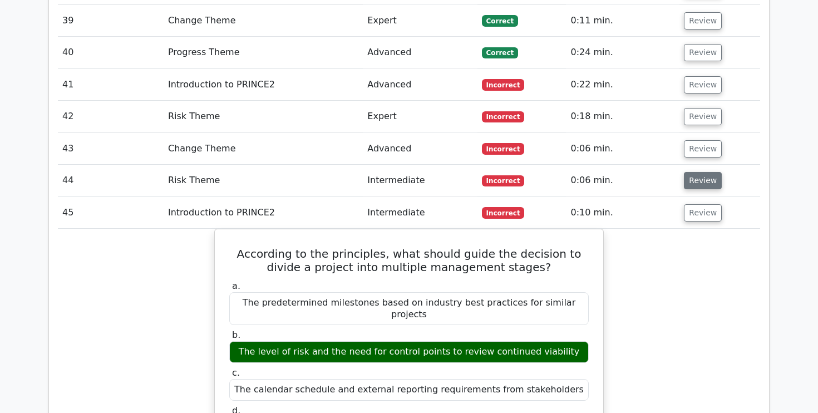
click at [695, 172] on button "Review" at bounding box center [703, 180] width 38 height 17
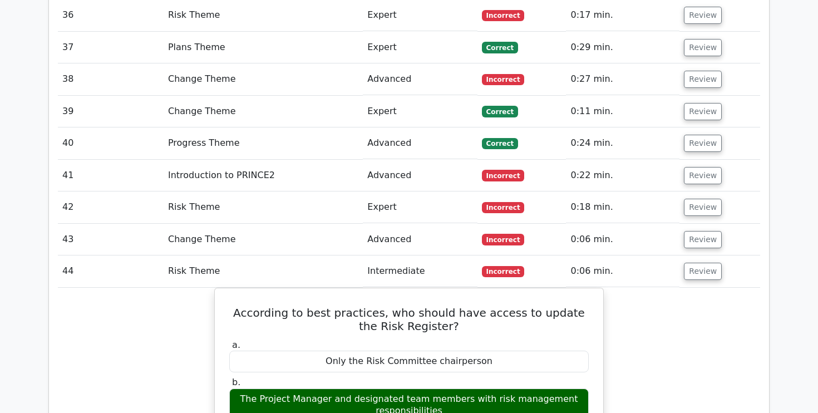
scroll to position [2717, 0]
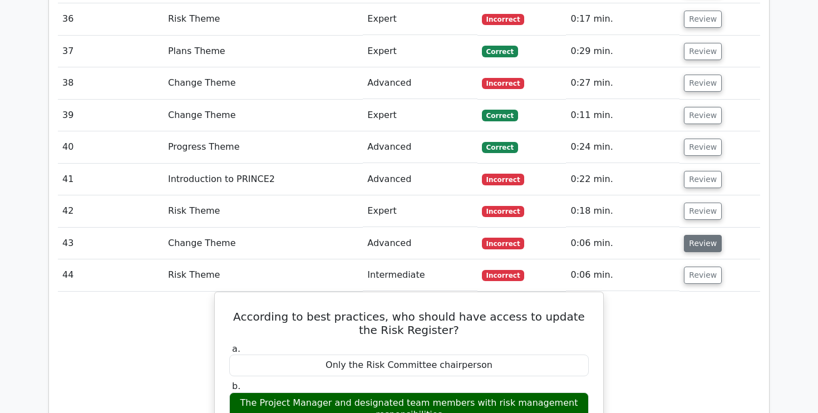
click at [705, 235] on button "Review" at bounding box center [703, 243] width 38 height 17
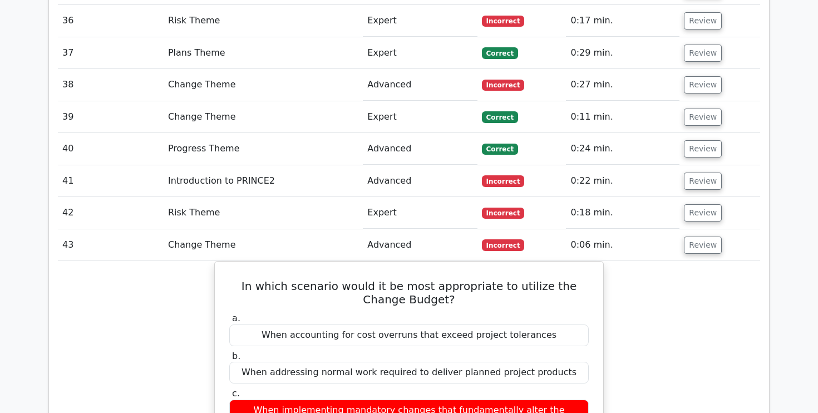
scroll to position [2713, 0]
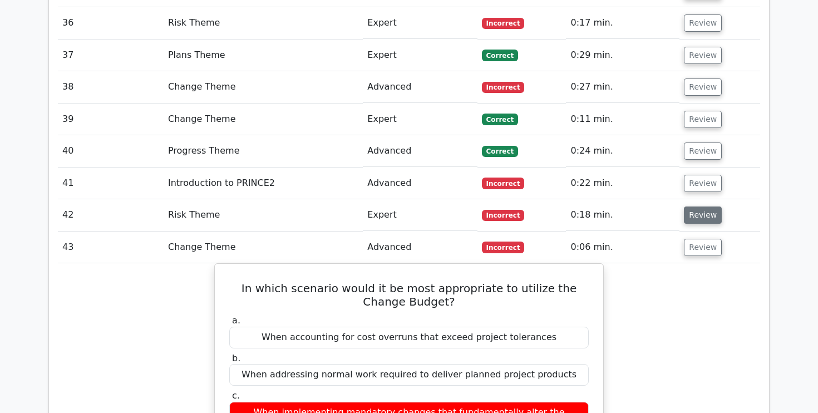
click at [699, 206] on button "Review" at bounding box center [703, 214] width 38 height 17
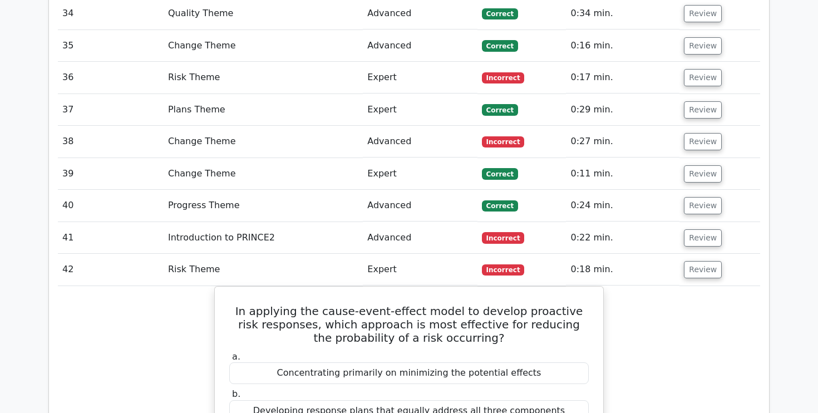
scroll to position [2655, 0]
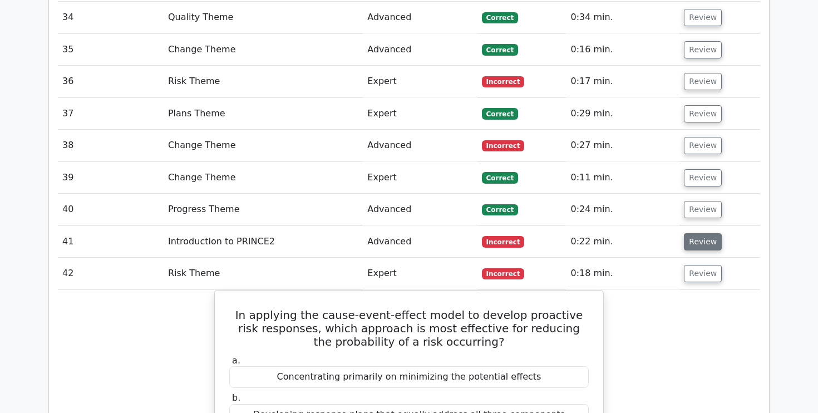
click at [695, 233] on button "Review" at bounding box center [703, 241] width 38 height 17
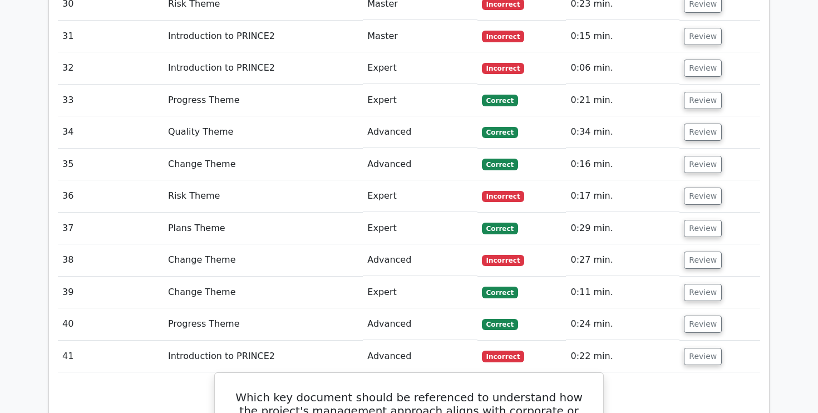
scroll to position [2534, 0]
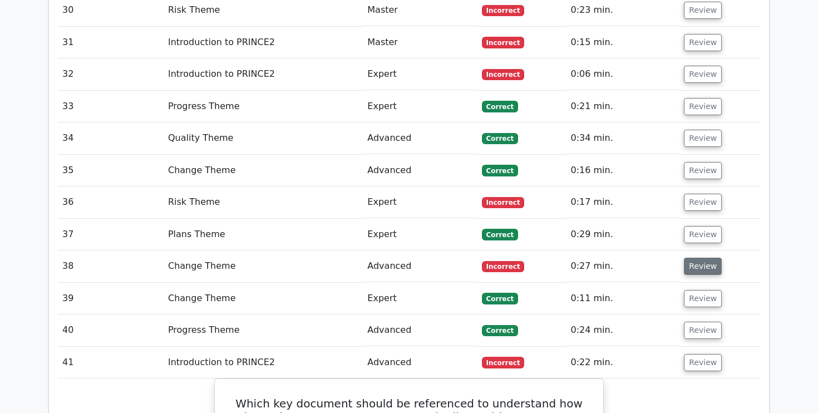
click at [704, 258] on button "Review" at bounding box center [703, 266] width 38 height 17
